Goal: Task Accomplishment & Management: Use online tool/utility

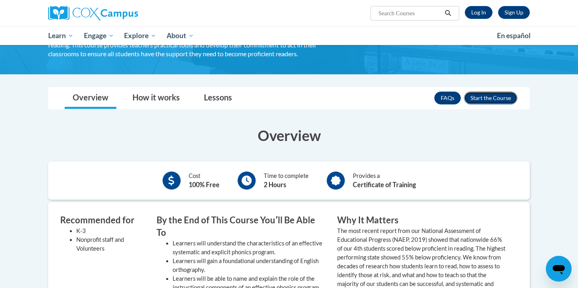
click at [503, 100] on button "Enroll" at bounding box center [490, 97] width 53 height 13
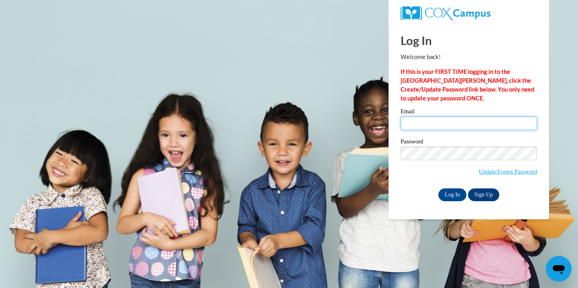
click at [468, 123] on input "Email" at bounding box center [468, 123] width 136 height 14
type input "[EMAIL_ADDRESS][DOMAIN_NAME]"
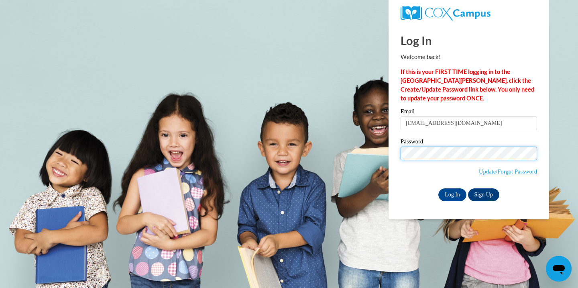
click at [438, 188] on input "Log In" at bounding box center [452, 194] width 28 height 13
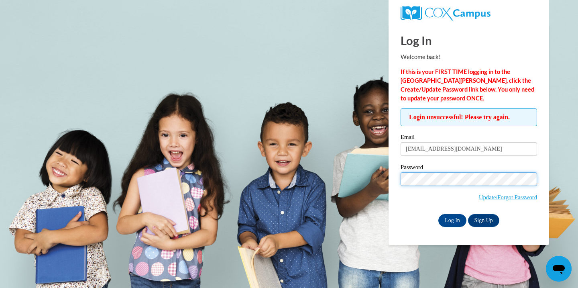
click at [438, 214] on input "Log In" at bounding box center [452, 220] width 28 height 13
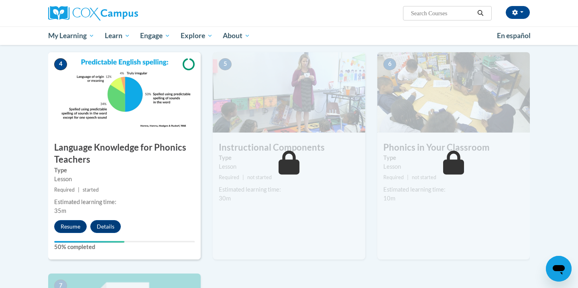
scroll to position [386, 0]
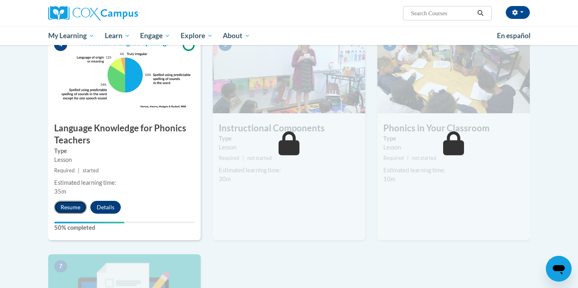
click at [70, 209] on button "Resume" at bounding box center [70, 207] width 32 height 13
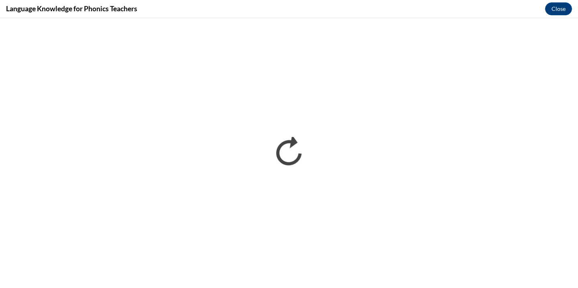
scroll to position [0, 0]
